Goal: Use online tool/utility: Utilize a website feature to perform a specific function

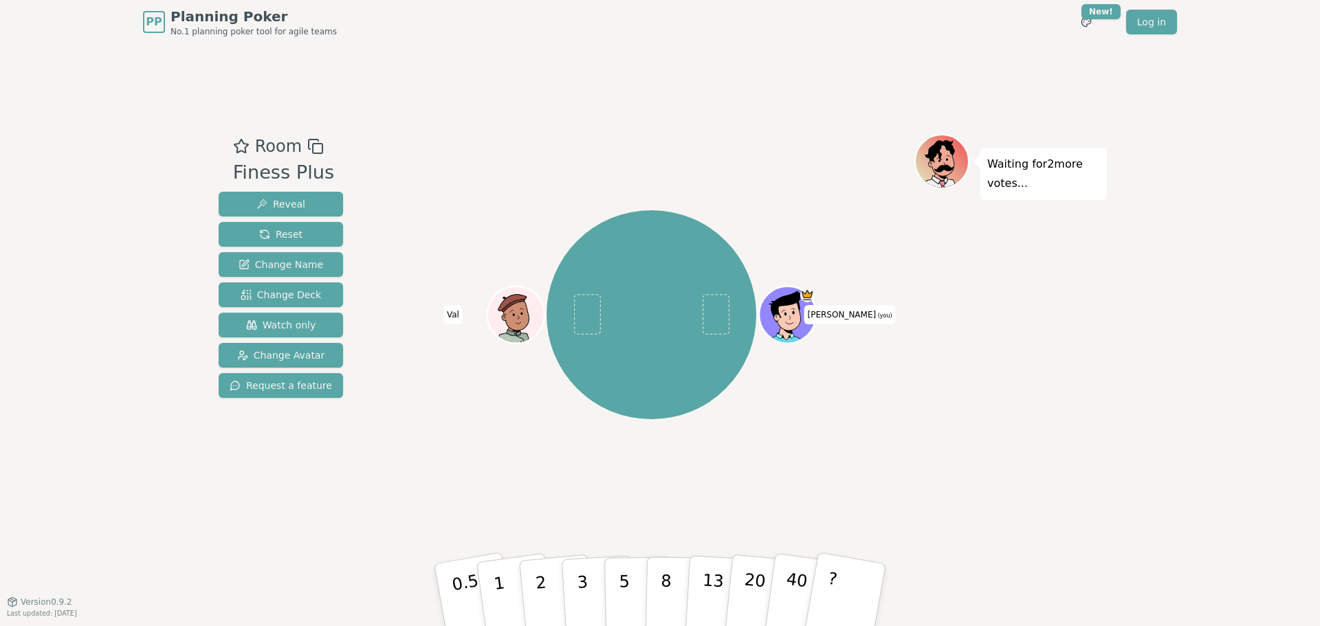
click at [412, 107] on div "Room Finess Plus Reveal Reset Change Name Change Deck Watch only Change Avatar …" at bounding box center [660, 323] width 894 height 558
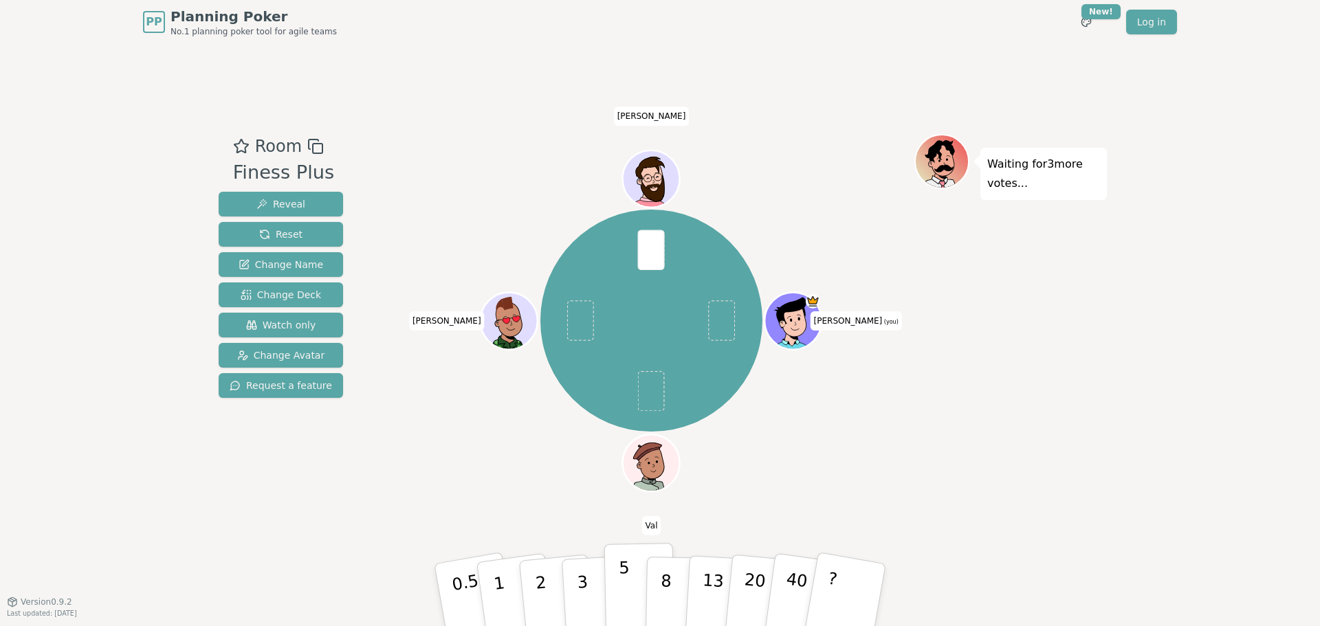
click at [629, 596] on button "5" at bounding box center [639, 595] width 71 height 105
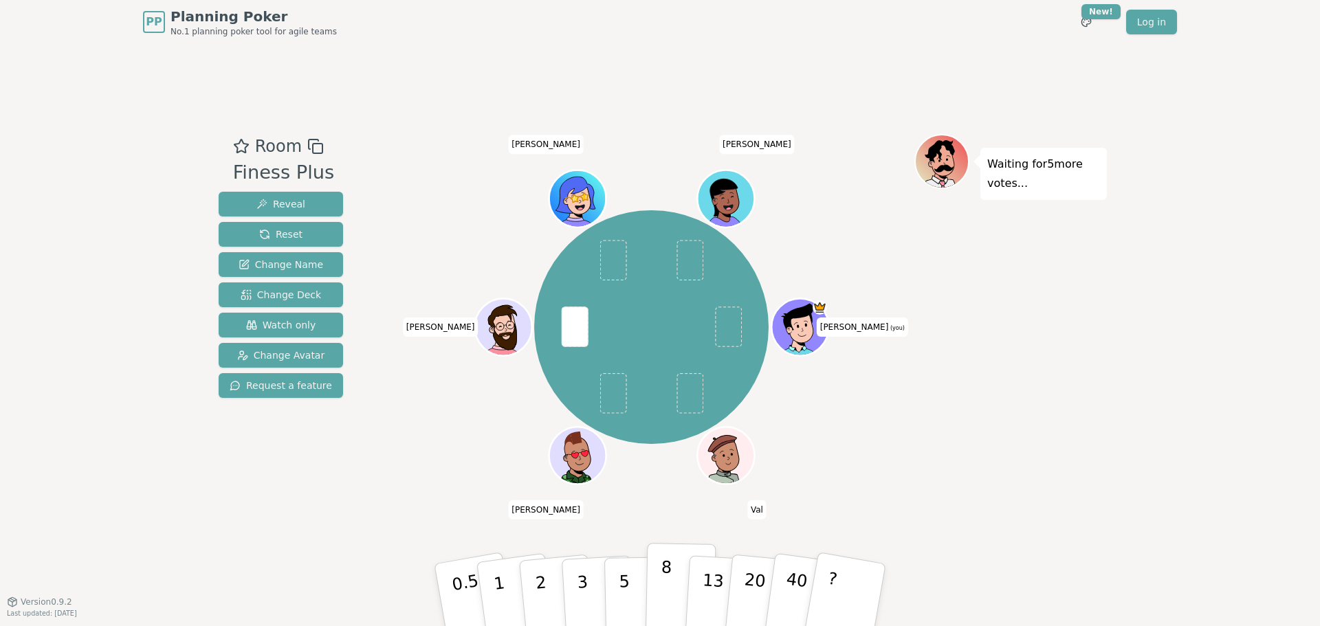
click at [660, 582] on button "8" at bounding box center [681, 595] width 71 height 105
click at [475, 96] on div "Room Finess Plus Reveal Reset Change Name Change Deck Watch only Change Avatar …" at bounding box center [660, 323] width 894 height 558
click at [499, 576] on p "1" at bounding box center [501, 597] width 21 height 75
click at [943, 369] on div "Waiting for 5 more votes..." at bounding box center [1011, 323] width 193 height 378
click at [981, 390] on div "Waiting for 5 more votes..." at bounding box center [1011, 323] width 193 height 378
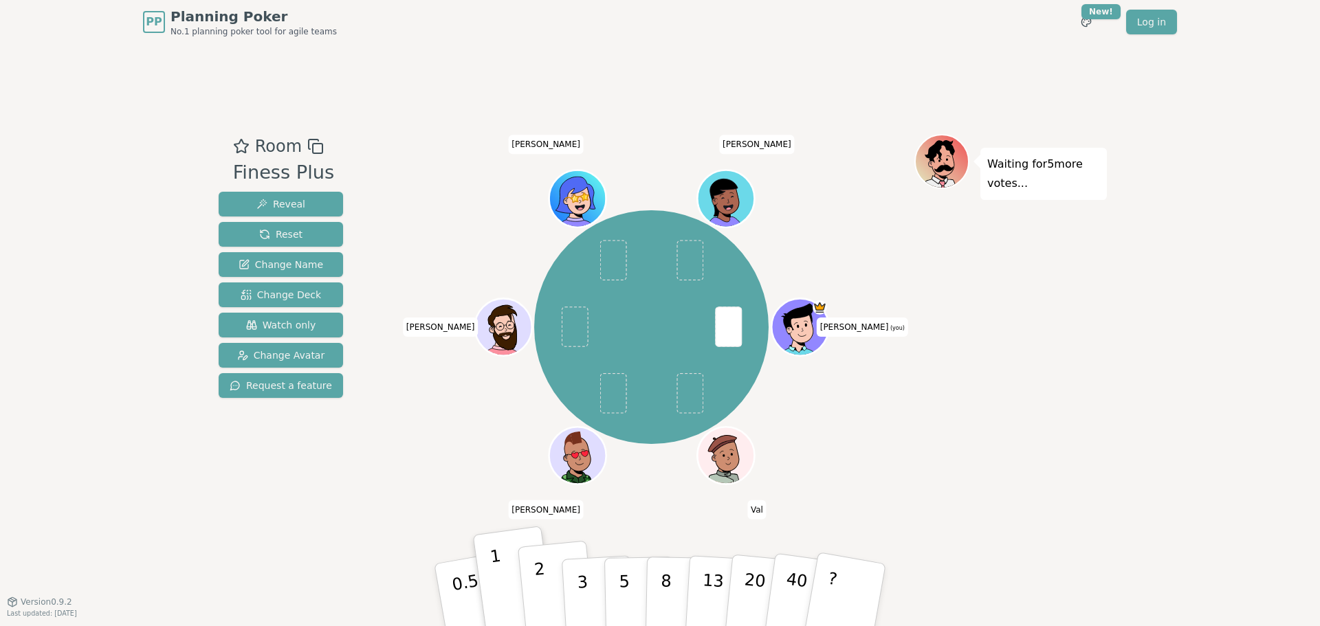
click at [551, 589] on button "2" at bounding box center [557, 595] width 78 height 109
click at [685, 461] on div "[PERSON_NAME] (you) [PERSON_NAME] [PERSON_NAME] [PERSON_NAME]" at bounding box center [652, 328] width 526 height 338
click at [506, 571] on button "1" at bounding box center [516, 595] width 82 height 111
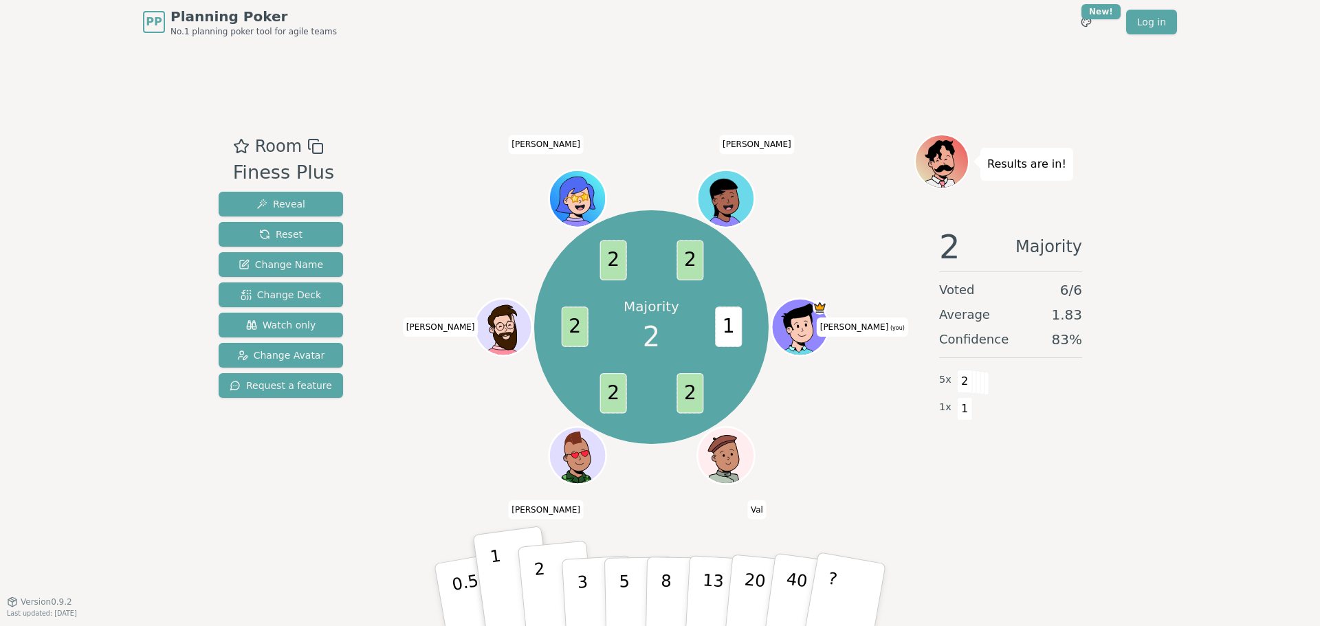
click at [538, 578] on p "2" at bounding box center [543, 597] width 18 height 75
